Goal: Information Seeking & Learning: Learn about a topic

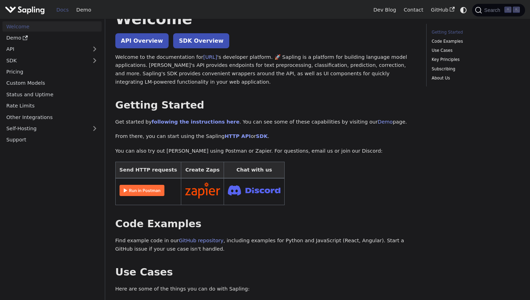
scroll to position [7, 0]
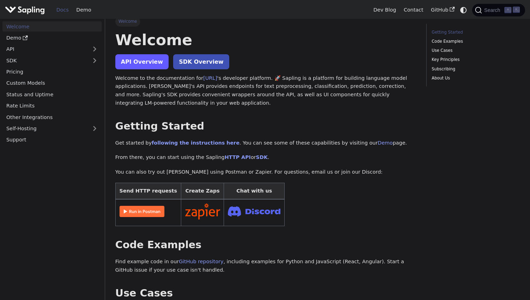
click at [130, 67] on link "API Overview" at bounding box center [141, 61] width 53 height 15
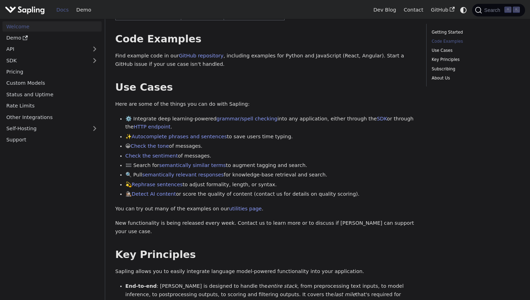
click at [194, 121] on li "⚙️ Integrate deep learning-powered grammar/spell checking into any application,…" at bounding box center [271, 123] width 291 height 17
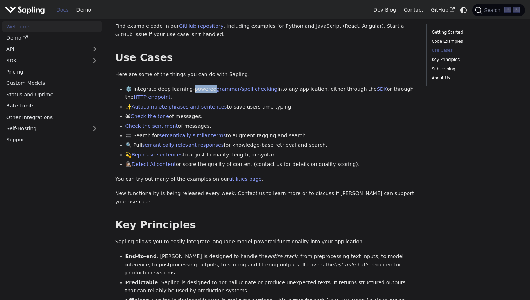
scroll to position [245, 0]
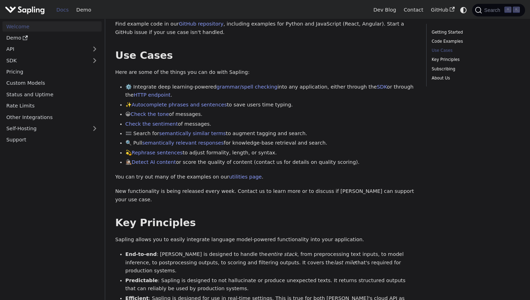
click at [187, 174] on p "You can try out many of the examples on our utilities page ." at bounding box center [265, 177] width 301 height 8
click at [189, 179] on p "You can try out many of the examples on our utilities page ." at bounding box center [265, 177] width 301 height 8
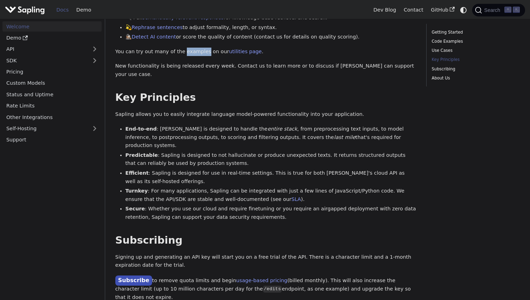
scroll to position [394, 0]
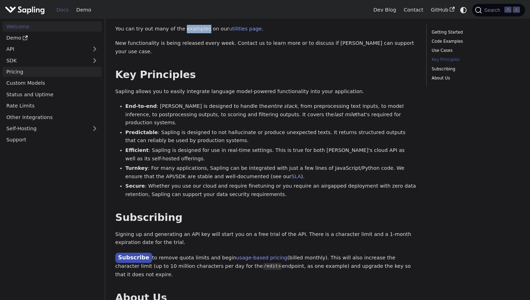
click at [7, 70] on link "Pricing" at bounding box center [51, 72] width 99 height 10
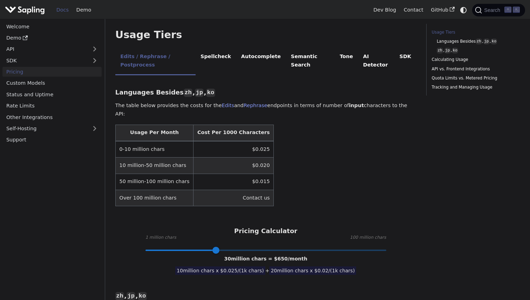
scroll to position [148, 0]
type input "49"
drag, startPoint x: 221, startPoint y: 227, endPoint x: 262, endPoint y: 222, distance: 41.0
click at [262, 246] on span at bounding box center [262, 249] width 7 height 7
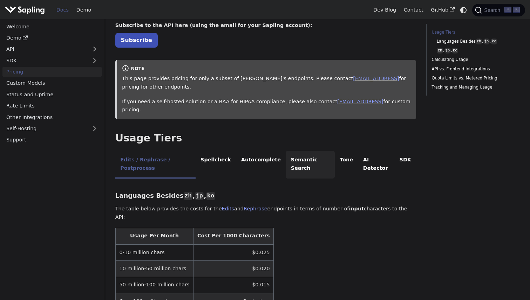
scroll to position [54, 0]
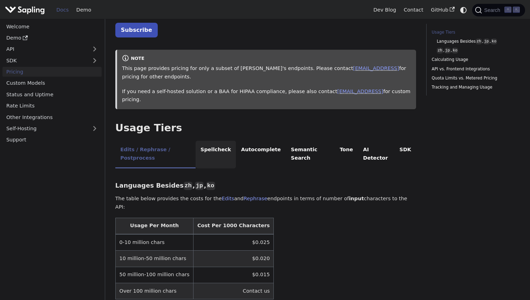
click at [212, 145] on li "Spellcheck" at bounding box center [216, 155] width 41 height 28
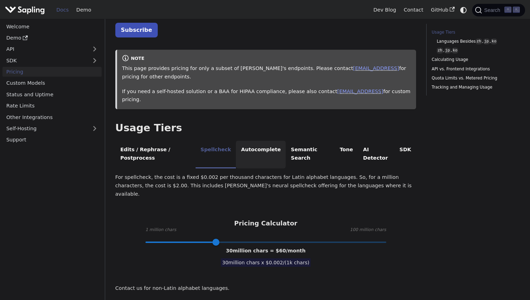
click at [255, 141] on li "Autocomplete" at bounding box center [261, 155] width 50 height 28
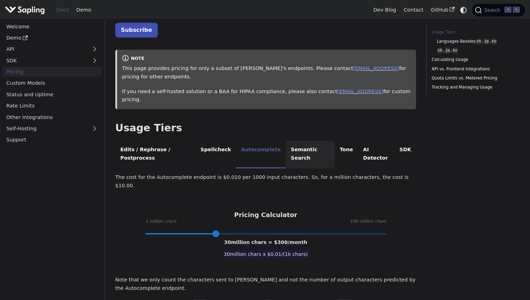
click at [288, 141] on li "Semantic Search" at bounding box center [310, 155] width 49 height 28
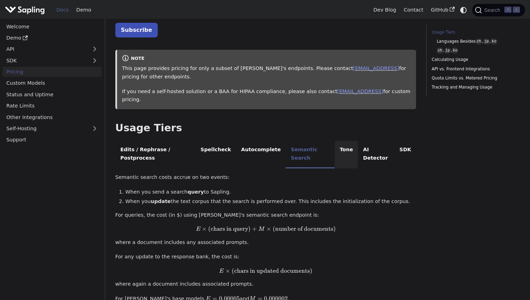
click at [350, 141] on li "Tone" at bounding box center [346, 155] width 23 height 28
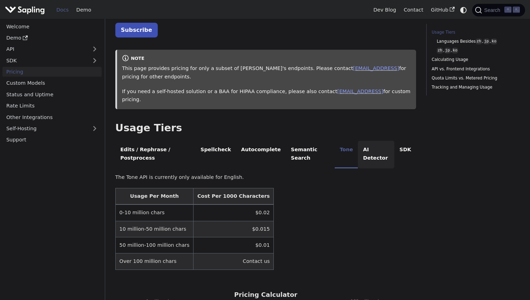
click at [380, 141] on li "AI Detector" at bounding box center [376, 155] width 36 height 28
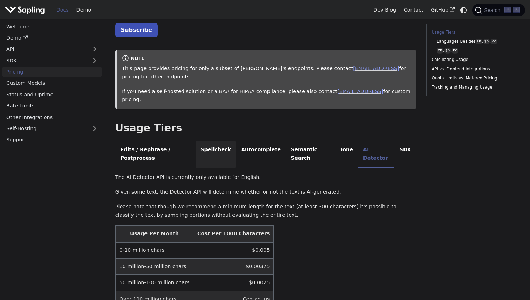
click at [205, 144] on li "Spellcheck" at bounding box center [216, 155] width 41 height 28
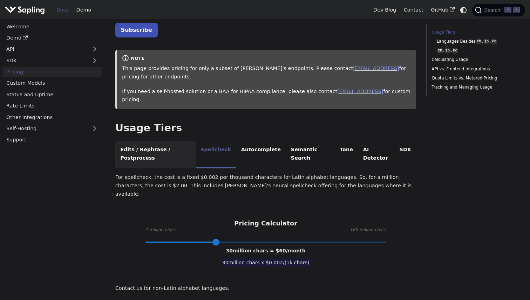
click at [170, 144] on li "Edits / Rephrase / Postprocess" at bounding box center [155, 155] width 80 height 28
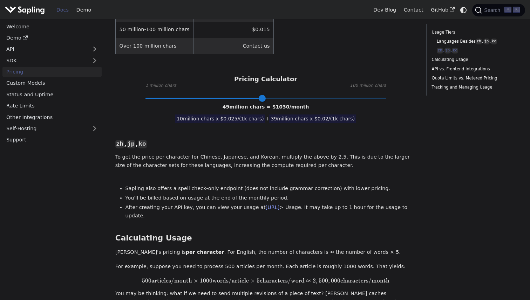
scroll to position [300, 0]
drag, startPoint x: 167, startPoint y: 135, endPoint x: 223, endPoint y: 135, distance: 55.7
click at [223, 152] on p "To get the price per character for Chinese, Japanese, and Korean, multiply the …" at bounding box center [265, 160] width 301 height 17
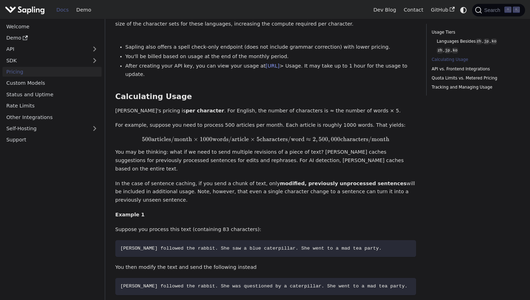
scroll to position [444, 0]
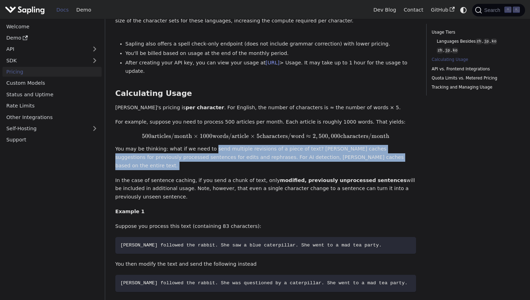
drag, startPoint x: 208, startPoint y: 125, endPoint x: 259, endPoint y: 145, distance: 54.6
click at [257, 144] on div "Languages Besides zh , jp , ko ​ The table below provides the costs for the Edi…" at bounding box center [265, 86] width 301 height 607
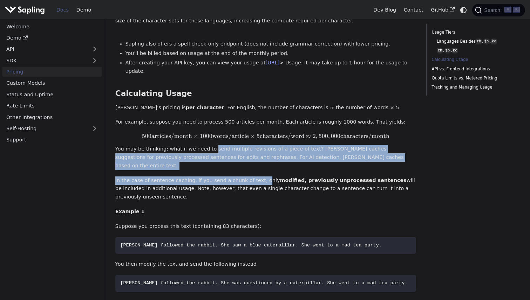
scroll to position [453, 0]
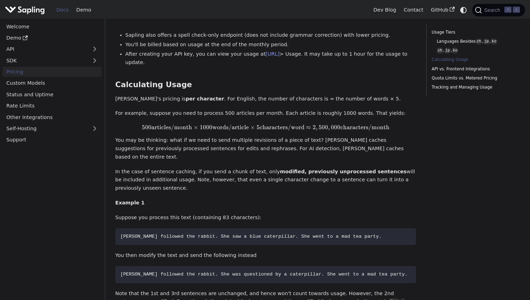
click at [259, 168] on p "In the case of sentence caching, if you send a chunk of text, only modified, pr…" at bounding box center [265, 180] width 301 height 25
click at [247, 134] on div "Languages Besides zh , jp , ko ​ The table below provides the costs for the Edi…" at bounding box center [265, 78] width 301 height 607
click at [244, 129] on div "Languages Besides zh , jp , ko ​ The table below provides the costs for the Edi…" at bounding box center [265, 78] width 301 height 607
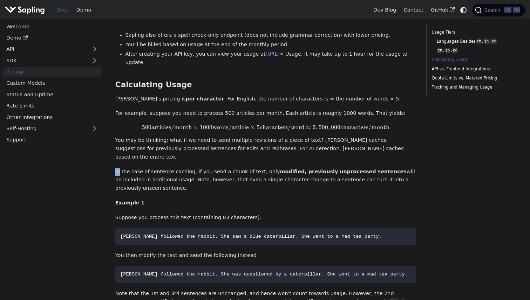
click at [244, 129] on div "Languages Besides zh , jp , ko ​ The table below provides the costs for the Edi…" at bounding box center [265, 78] width 301 height 607
click at [235, 136] on p "You may be thinking: what if we need to send multiple revisions of a piece of t…" at bounding box center [265, 148] width 301 height 25
click at [221, 136] on p "You may be thinking: what if we need to send multiple revisions of a piece of t…" at bounding box center [265, 148] width 301 height 25
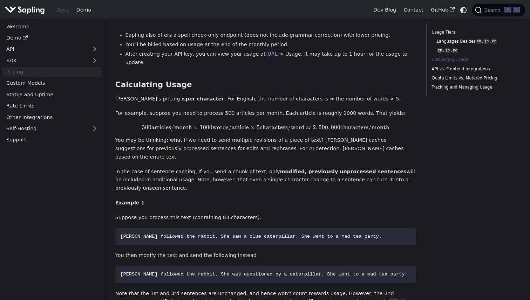
click at [213, 136] on p "You may be thinking: what if we need to send multiple revisions of a piece of t…" at bounding box center [265, 148] width 301 height 25
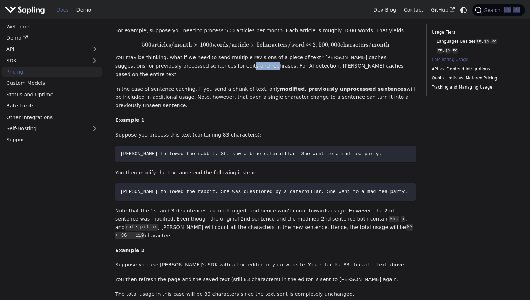
scroll to position [539, 0]
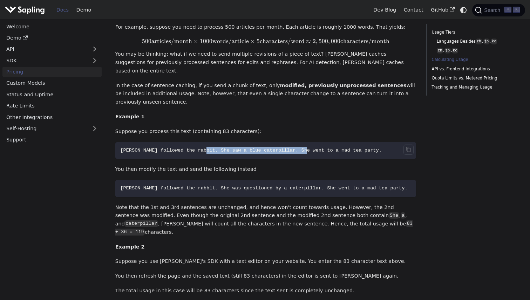
drag, startPoint x: 206, startPoint y: 121, endPoint x: 307, endPoint y: 116, distance: 101.1
click at [306, 142] on code "[PERSON_NAME] followed the rabbit. She saw a blue caterpillar. She went to a ma…" at bounding box center [265, 150] width 301 height 17
click at [307, 148] on span "[PERSON_NAME] followed the rabbit. She saw a blue caterpillar. She went to a ma…" at bounding box center [251, 150] width 262 height 5
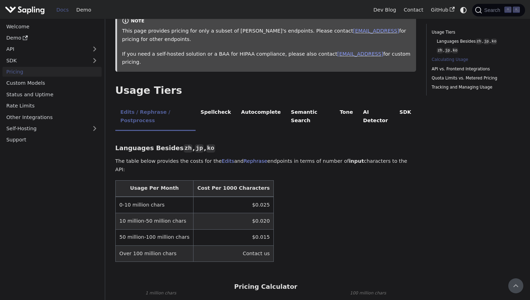
scroll to position [0, 0]
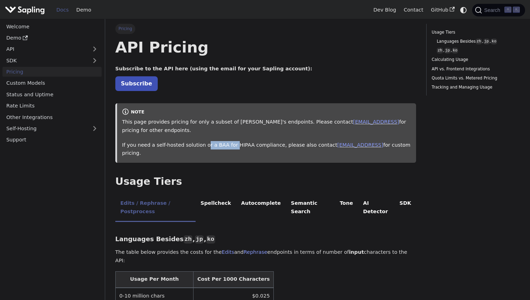
drag, startPoint x: 203, startPoint y: 142, endPoint x: 230, endPoint y: 142, distance: 26.6
click at [230, 142] on p "If you need a self-hosted solution or a BAA for HIPAA compliance, please also c…" at bounding box center [266, 149] width 289 height 17
drag, startPoint x: 177, startPoint y: 124, endPoint x: 278, endPoint y: 116, distance: 101.3
click at [278, 116] on div "note This page provides pricing for only a subset of [PERSON_NAME]'s endpoints.…" at bounding box center [265, 133] width 301 height 60
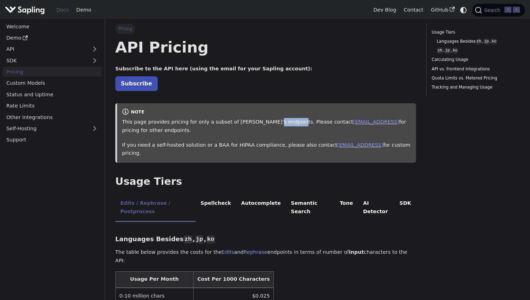
drag, startPoint x: 266, startPoint y: 119, endPoint x: 298, endPoint y: 119, distance: 31.9
click at [295, 119] on p "This page provides pricing for only a subset of [PERSON_NAME]'s endpoints. Plea…" at bounding box center [266, 126] width 289 height 17
drag, startPoint x: 298, startPoint y: 118, endPoint x: 411, endPoint y: 118, distance: 112.9
click at [411, 118] on p "This page provides pricing for only a subset of [PERSON_NAME]'s endpoints. Plea…" at bounding box center [266, 126] width 289 height 17
drag, startPoint x: 163, startPoint y: 139, endPoint x: 252, endPoint y: 139, distance: 89.0
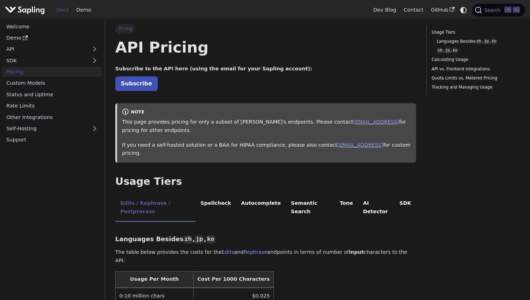
click at [248, 139] on div "This page provides pricing for only a subset of [PERSON_NAME]'s endpoints. Plea…" at bounding box center [266, 138] width 289 height 40
click at [242, 147] on p "If you need a self-hosted solution or a BAA for HIPAA compliance, please also c…" at bounding box center [266, 149] width 289 height 17
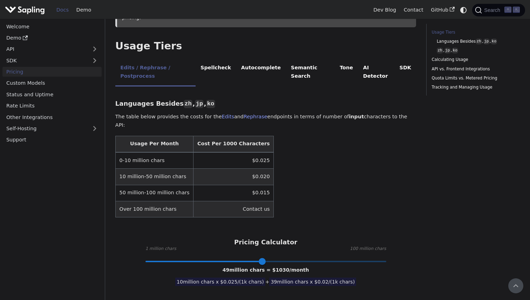
scroll to position [130, 0]
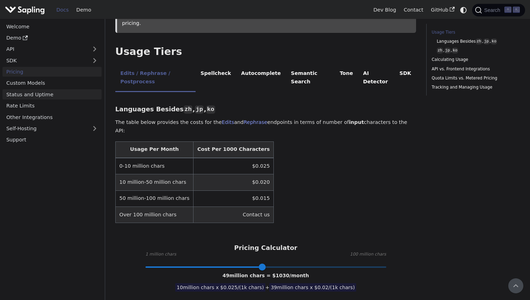
click at [72, 92] on link "Status and Uptime" at bounding box center [51, 94] width 99 height 10
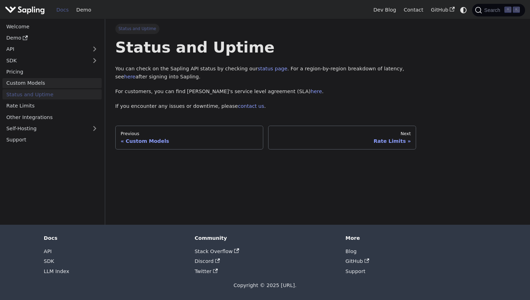
click at [70, 81] on link "Custom Models" at bounding box center [51, 83] width 99 height 10
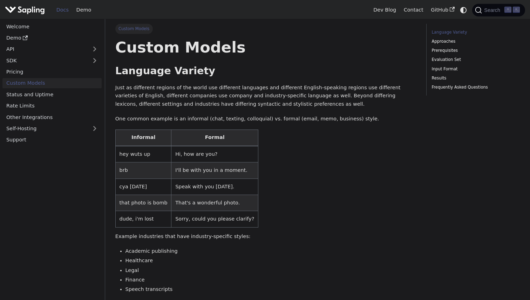
scroll to position [6, 0]
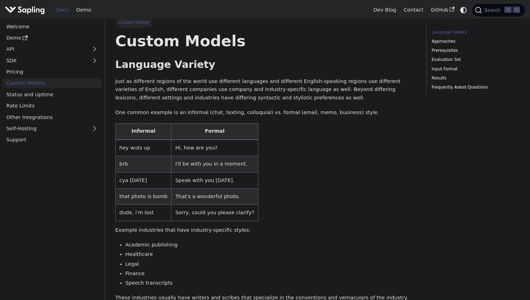
click at [130, 162] on td "brb" at bounding box center [143, 164] width 56 height 16
click at [136, 162] on td "brb" at bounding box center [143, 164] width 56 height 16
click at [136, 150] on td "hey wuts up" at bounding box center [143, 148] width 56 height 16
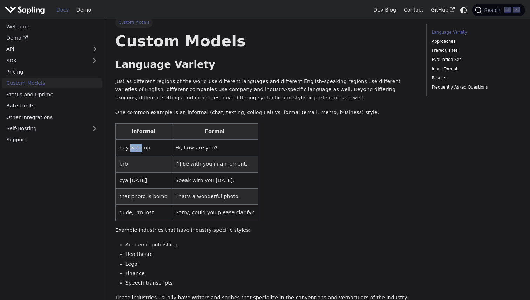
click at [136, 150] on td "hey wuts up" at bounding box center [143, 148] width 56 height 16
click at [148, 150] on td "hey wuts up" at bounding box center [143, 148] width 56 height 16
click at [178, 150] on td "Hi, how are you?" at bounding box center [214, 148] width 87 height 16
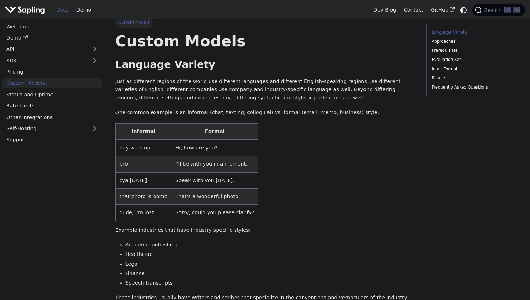
click at [188, 152] on td "Hi, how are you?" at bounding box center [214, 148] width 87 height 16
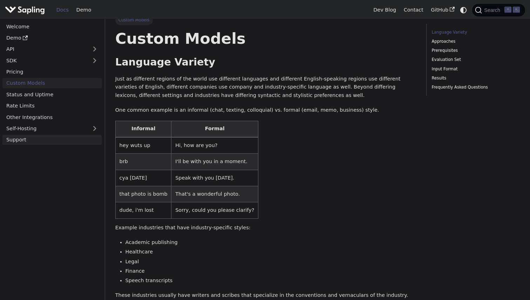
scroll to position [0, 0]
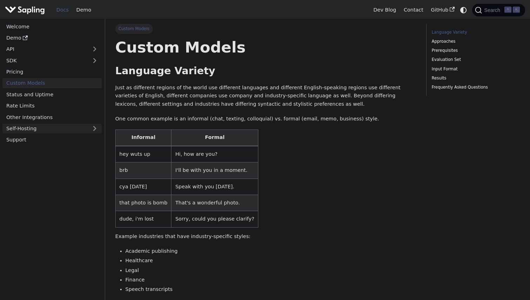
click at [82, 132] on link "Self-Hosting" at bounding box center [51, 129] width 99 height 10
click at [57, 144] on link "Overview" at bounding box center [53, 140] width 95 height 10
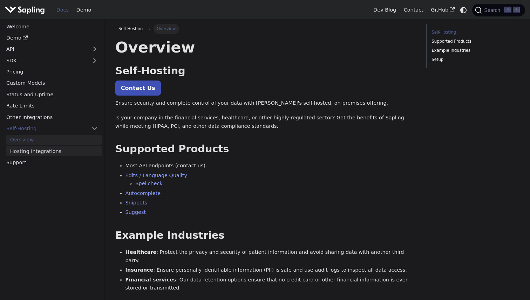
click at [72, 151] on link "Hosting Integrations" at bounding box center [53, 151] width 95 height 10
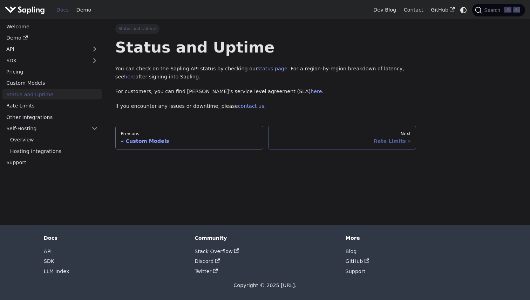
scroll to position [130, 0]
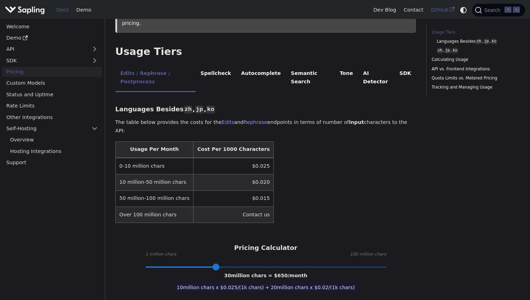
click at [443, 9] on link "GitHub" at bounding box center [442, 10] width 31 height 11
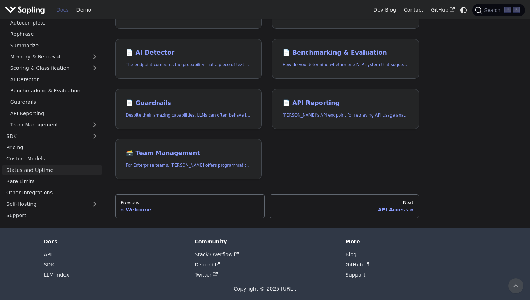
scroll to position [244, 0]
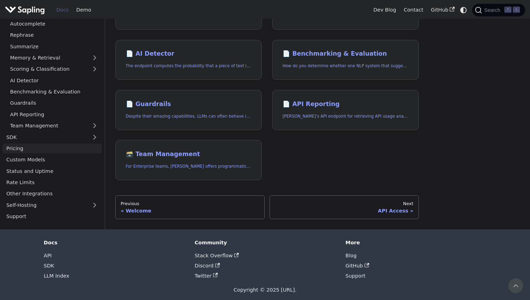
click at [25, 149] on link "Pricing" at bounding box center [51, 149] width 99 height 10
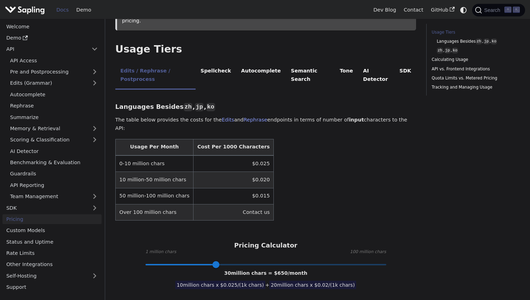
scroll to position [150, 0]
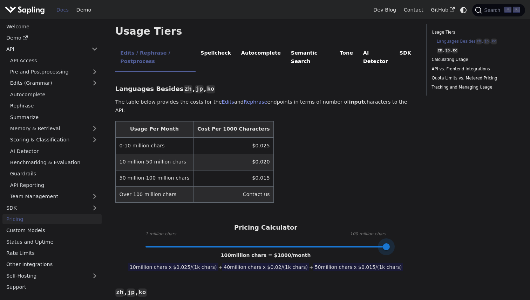
drag, startPoint x: 219, startPoint y: 221, endPoint x: 401, endPoint y: 232, distance: 182.3
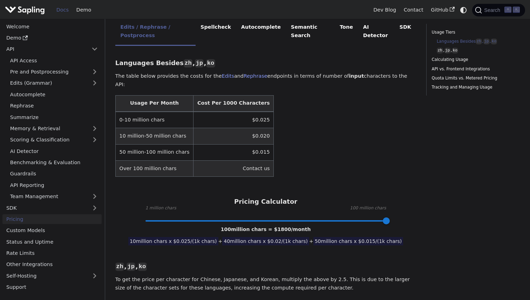
scroll to position [177, 0]
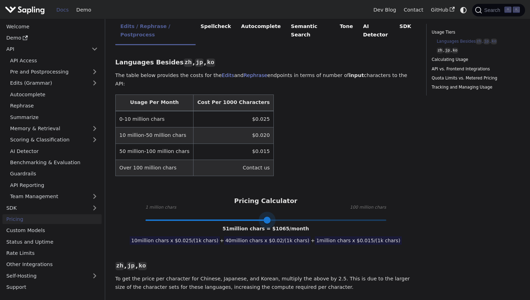
drag, startPoint x: 380, startPoint y: 193, endPoint x: 265, endPoint y: 196, distance: 114.7
click at [265, 217] on span at bounding box center [267, 220] width 7 height 7
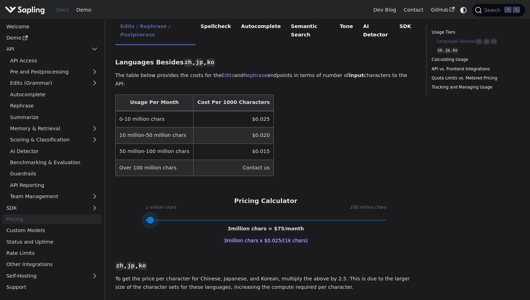
type input "1"
drag, startPoint x: 265, startPoint y: 196, endPoint x: 145, endPoint y: 194, distance: 120.3
click at [145, 217] on span at bounding box center [145, 220] width 7 height 7
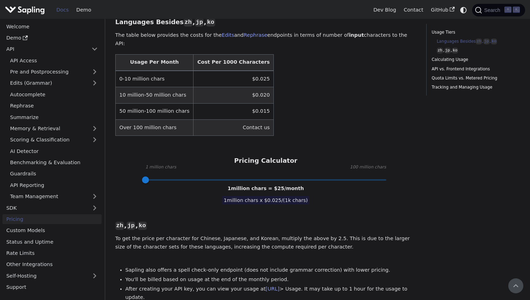
scroll to position [0, 0]
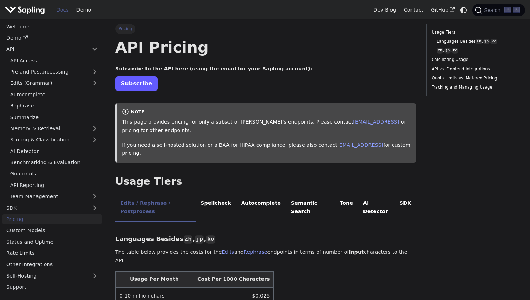
click at [140, 85] on link "Subscribe" at bounding box center [136, 83] width 42 height 14
